Goal: Task Accomplishment & Management: Use online tool/utility

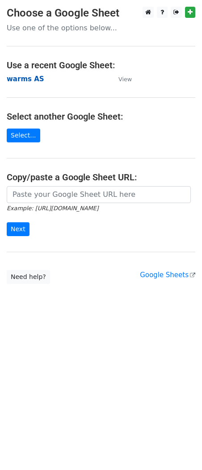
click at [24, 79] on strong "warms AS" at bounding box center [26, 79] width 38 height 8
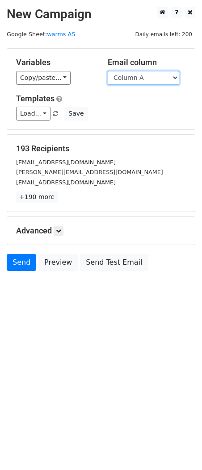
click at [152, 79] on select "Column A Column B Column C Column D Column E Column F Column G Column H Column …" at bounding box center [143, 78] width 71 height 14
select select "Column J"
click at [108, 71] on select "Column A Column B Column C Column D Column E Column F Column G Column H Column …" at bounding box center [143, 78] width 71 height 14
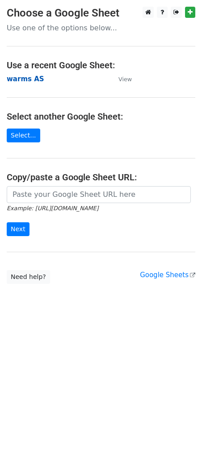
click at [25, 81] on strong "warms AS" at bounding box center [26, 79] width 38 height 8
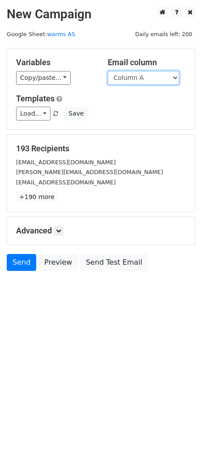
click at [129, 77] on select "Column A Column B Column C Column D Column E Column F Column G Column H Column …" at bounding box center [143, 78] width 71 height 14
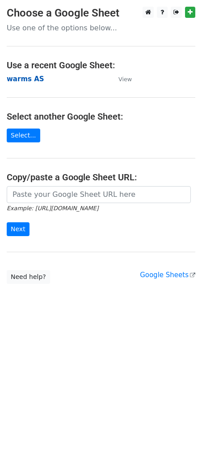
click at [25, 83] on strong "warms AS" at bounding box center [26, 79] width 38 height 8
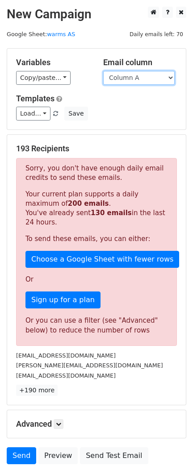
click at [138, 76] on select "Column A Column B Column C Column D Column E Column F Column G Column H Column …" at bounding box center [138, 78] width 71 height 14
click at [103, 71] on select "Column A Column B Column C Column D Column E Column F Column G Column H Column …" at bounding box center [138, 78] width 71 height 14
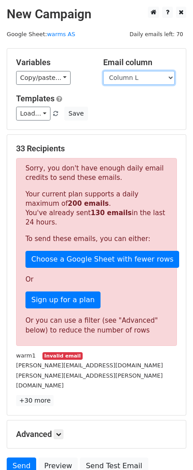
click at [127, 74] on select "Column A Column B Column C Column D Column E Column F Column G Column H Column …" at bounding box center [138, 78] width 71 height 14
click at [103, 71] on select "Column A Column B Column C Column D Column E Column F Column G Column H Column …" at bounding box center [138, 78] width 71 height 14
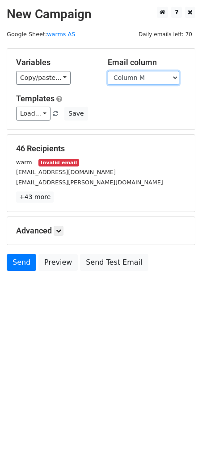
click at [146, 78] on select "Column A Column B Column C Column D Column E Column F Column G Column H Column …" at bounding box center [143, 78] width 71 height 14
select select "Column L"
click at [108, 71] on select "Column A Column B Column C Column D Column E Column F Column G Column H Column …" at bounding box center [143, 78] width 71 height 14
